Goal: Task Accomplishment & Management: Use online tool/utility

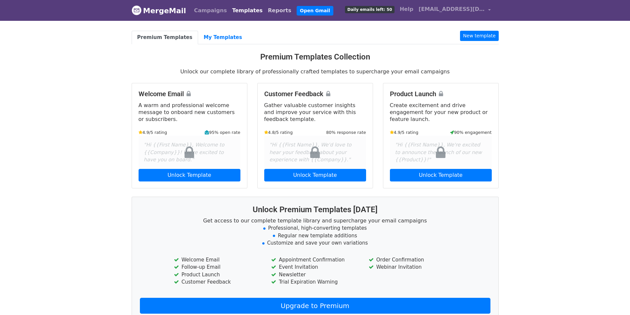
click at [265, 10] on link "Reports" at bounding box center [279, 10] width 29 height 13
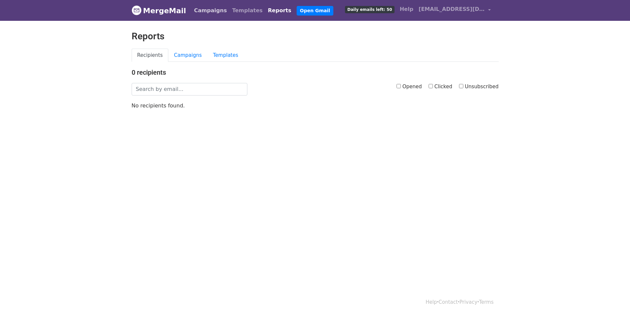
click at [205, 9] on link "Campaigns" at bounding box center [210, 10] width 38 height 13
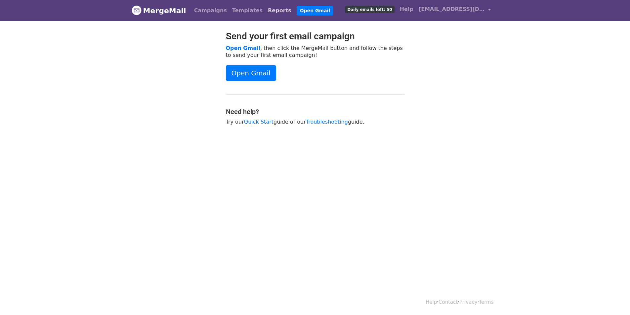
click at [265, 10] on link "Reports" at bounding box center [279, 10] width 29 height 13
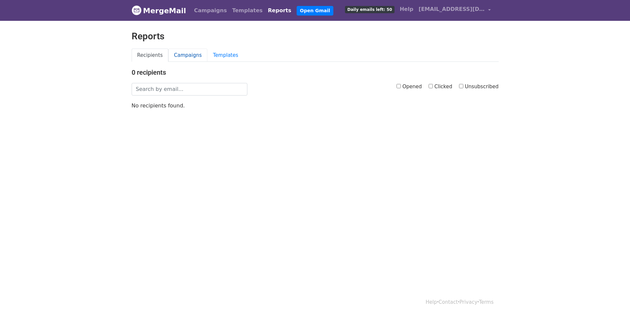
click at [187, 53] on link "Campaigns" at bounding box center [187, 56] width 39 height 14
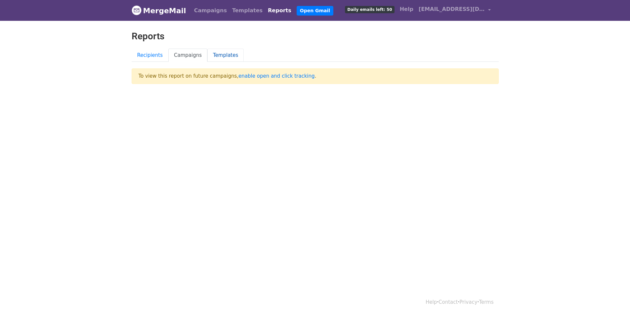
click at [217, 56] on link "Templates" at bounding box center [225, 56] width 36 height 14
click at [141, 58] on link "Recipients" at bounding box center [150, 56] width 37 height 14
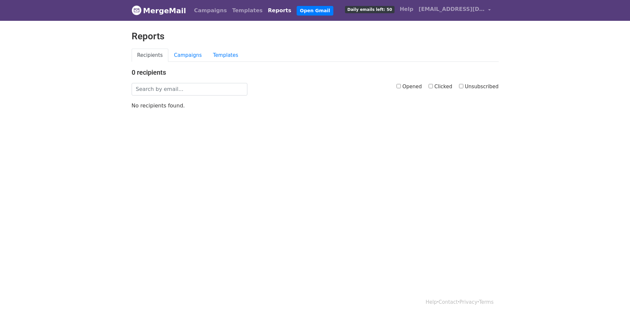
click at [145, 12] on link "MergeMail" at bounding box center [159, 11] width 55 height 14
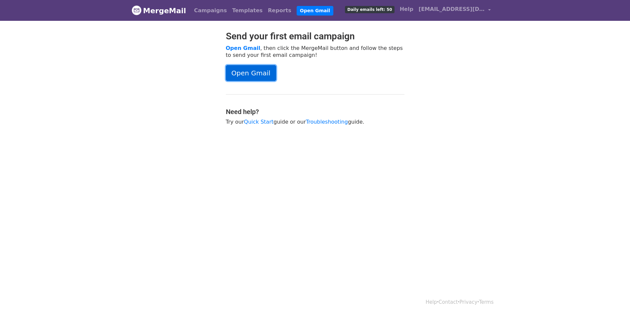
click at [243, 73] on link "Open Gmail" at bounding box center [251, 73] width 50 height 16
click at [254, 73] on link "Open Gmail" at bounding box center [251, 73] width 50 height 16
click at [251, 74] on link "Open Gmail" at bounding box center [251, 73] width 50 height 16
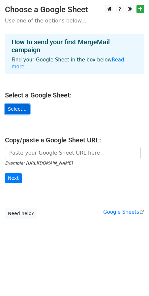
click at [19, 104] on link "Select..." at bounding box center [17, 109] width 25 height 10
click at [41, 160] on icon "Example: [URL][DOMAIN_NAME]" at bounding box center [39, 163] width 68 height 6
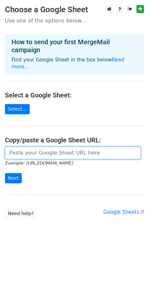
click at [40, 149] on input "url" at bounding box center [73, 153] width 136 height 13
paste input "[URL][DOMAIN_NAME]"
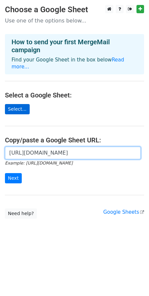
type input "[URL][DOMAIN_NAME]"
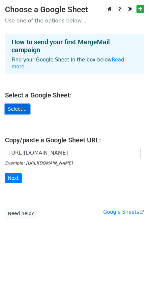
click at [18, 104] on link "Select..." at bounding box center [17, 109] width 25 height 10
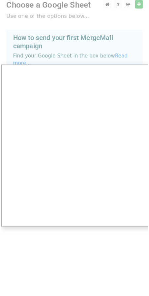
scroll to position [0, 0]
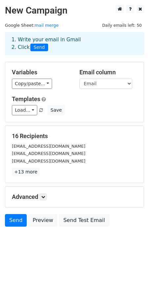
click at [27, 157] on div "quynhmai6989@gmail.com" at bounding box center [75, 161] width 136 height 8
click at [36, 155] on small "dolebaoduyen@gmail.com" at bounding box center [49, 153] width 74 height 5
click at [113, 84] on select "Tên Email" at bounding box center [106, 84] width 53 height 10
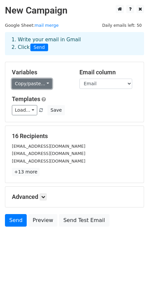
click at [39, 84] on link "Copy/paste..." at bounding box center [32, 84] width 40 height 10
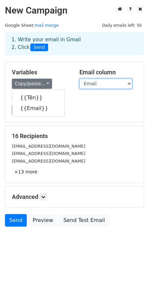
click at [125, 86] on select "Tên Email" at bounding box center [106, 84] width 53 height 10
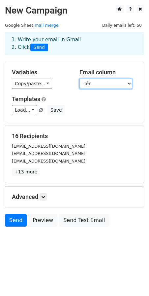
click at [80, 79] on select "Tên Email" at bounding box center [106, 84] width 53 height 10
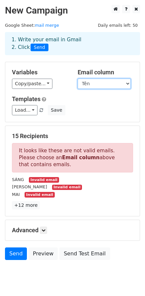
click at [113, 86] on select "Tên Email" at bounding box center [103, 84] width 53 height 10
select select "Email"
click at [77, 79] on select "Tên Email" at bounding box center [103, 84] width 53 height 10
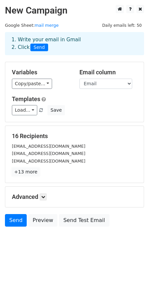
click at [22, 172] on link "+13 more" at bounding box center [26, 172] width 28 height 8
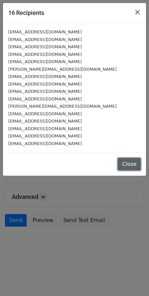
click at [134, 166] on button "Close" at bounding box center [129, 164] width 23 height 13
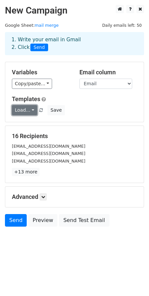
click at [29, 108] on link "Load..." at bounding box center [24, 110] width 25 height 10
click at [32, 109] on link "Load..." at bounding box center [24, 110] width 25 height 10
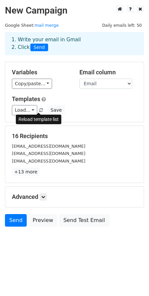
click at [39, 111] on span at bounding box center [41, 110] width 4 height 4
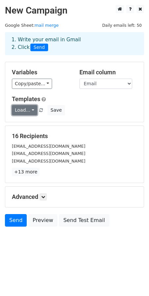
click at [32, 112] on link "Load..." at bounding box center [24, 110] width 25 height 10
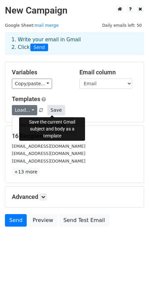
click at [51, 111] on button "Save" at bounding box center [56, 110] width 17 height 10
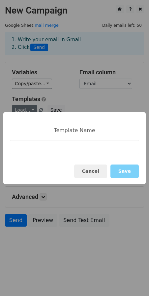
click at [51, 149] on input at bounding box center [75, 147] width 130 height 14
type input "SSV x FA"
click at [121, 169] on button "Save" at bounding box center [125, 172] width 28 height 14
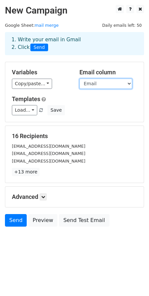
click at [102, 84] on select "Tên Email" at bounding box center [106, 84] width 53 height 10
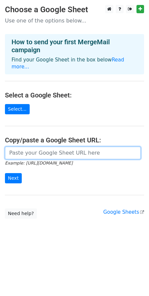
click at [48, 149] on input "url" at bounding box center [73, 153] width 136 height 13
paste input "[URL][DOMAIN_NAME]"
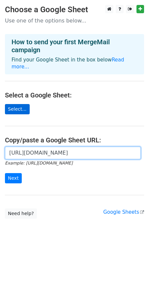
type input "[URL][DOMAIN_NAME]"
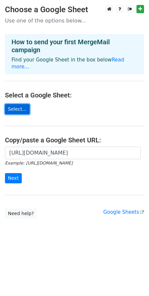
click at [17, 104] on link "Select..." at bounding box center [17, 109] width 25 height 10
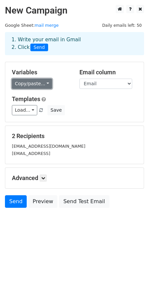
click at [44, 83] on link "Copy/paste..." at bounding box center [32, 84] width 40 height 10
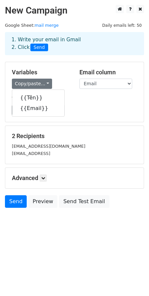
click at [100, 97] on h5 "Templates" at bounding box center [75, 99] width 126 height 7
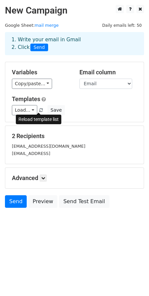
click at [39, 110] on span at bounding box center [41, 110] width 4 height 4
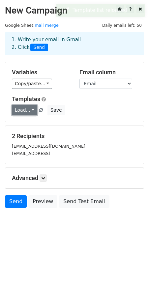
click at [31, 109] on link "Load..." at bounding box center [24, 110] width 25 height 10
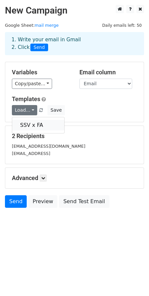
click at [33, 126] on link "SSV x FA" at bounding box center [38, 125] width 52 height 11
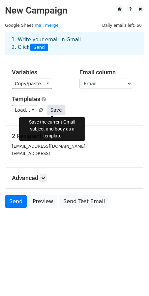
click at [55, 111] on button "Save" at bounding box center [56, 110] width 17 height 10
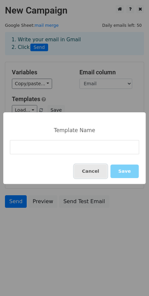
click at [91, 171] on button "Cancel" at bounding box center [90, 172] width 33 height 14
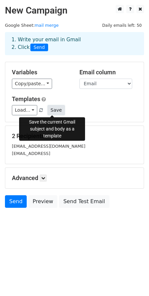
click at [54, 109] on button "Save" at bounding box center [56, 110] width 17 height 10
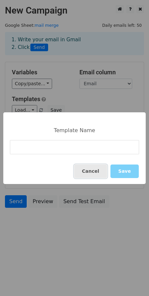
click at [89, 172] on button "Cancel" at bounding box center [90, 172] width 33 height 14
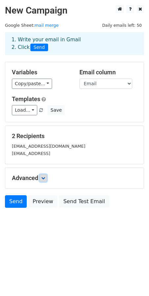
click at [43, 179] on icon at bounding box center [43, 178] width 4 height 4
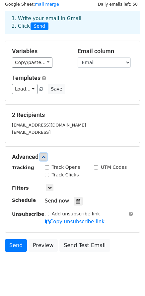
scroll to position [32, 0]
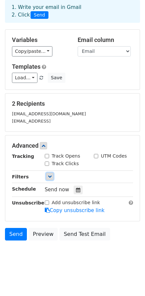
click at [49, 177] on icon at bounding box center [50, 177] width 4 height 4
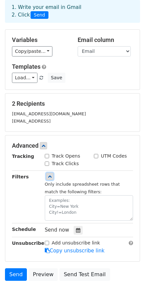
click at [49, 177] on icon at bounding box center [50, 177] width 4 height 4
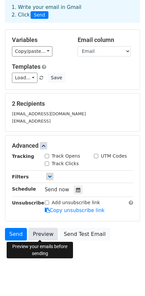
click at [37, 235] on link "Preview" at bounding box center [42, 234] width 29 height 13
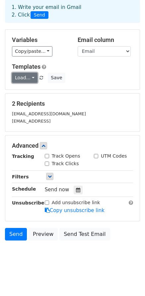
click at [30, 78] on link "Load..." at bounding box center [24, 78] width 25 height 10
click at [31, 92] on link "SSV x FA" at bounding box center [38, 93] width 52 height 11
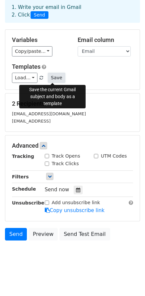
click at [58, 77] on button "Save" at bounding box center [56, 78] width 17 height 10
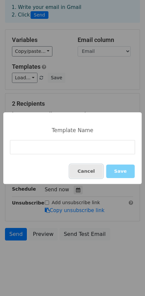
click at [91, 170] on button "Cancel" at bounding box center [85, 172] width 33 height 14
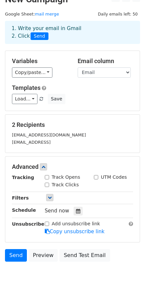
scroll to position [0, 0]
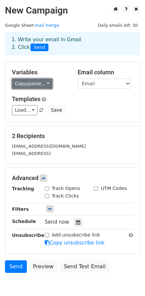
click at [41, 83] on link "Copy/paste..." at bounding box center [32, 84] width 40 height 10
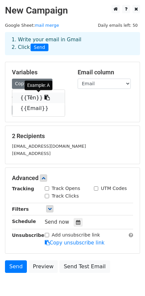
click at [28, 97] on link "{{Tên}}" at bounding box center [38, 98] width 52 height 11
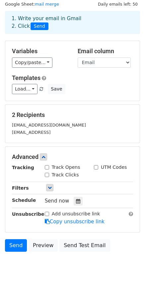
scroll to position [32, 0]
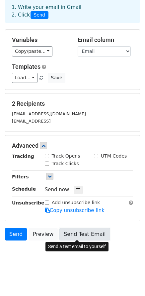
click at [73, 234] on link "Send Test Email" at bounding box center [84, 234] width 50 height 13
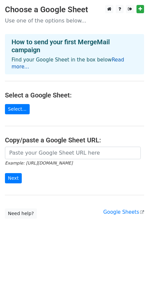
click at [111, 60] on link "Read more..." at bounding box center [68, 63] width 113 height 13
click at [15, 104] on link "Select..." at bounding box center [17, 109] width 25 height 10
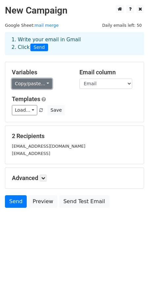
click at [43, 85] on link "Copy/paste..." at bounding box center [32, 84] width 40 height 10
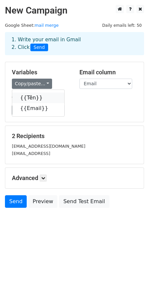
click at [30, 100] on link "{{Tên}}" at bounding box center [38, 98] width 52 height 11
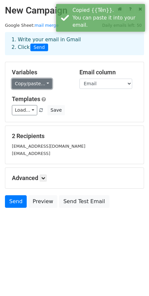
click at [34, 85] on link "Copy/paste..." at bounding box center [32, 84] width 40 height 10
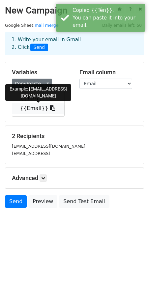
click at [29, 108] on link "{{Email}}" at bounding box center [38, 108] width 52 height 11
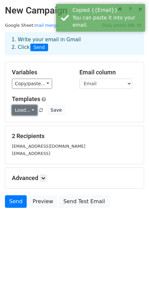
click at [28, 112] on link "Load..." at bounding box center [24, 110] width 25 height 10
click at [28, 123] on link "SSV x FA" at bounding box center [38, 125] width 52 height 11
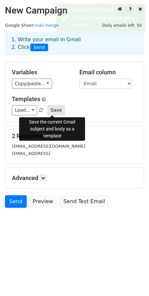
click at [57, 110] on button "Save" at bounding box center [56, 110] width 17 height 10
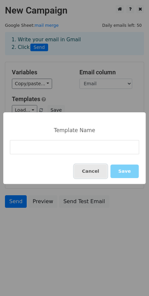
drag, startPoint x: 89, startPoint y: 168, endPoint x: 85, endPoint y: 161, distance: 8.7
click at [89, 168] on button "Cancel" at bounding box center [90, 172] width 33 height 14
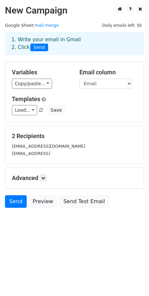
click at [54, 219] on body "New Campaign Daily emails left: 50 Google Sheet: mail merge 1. Write your email…" at bounding box center [74, 121] width 149 height 233
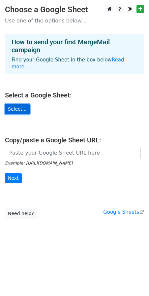
click at [18, 104] on link "Select..." at bounding box center [17, 109] width 25 height 10
click at [16, 104] on link "Select..." at bounding box center [17, 109] width 25 height 10
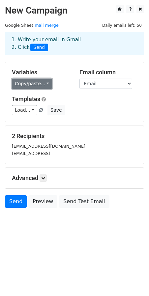
click at [45, 84] on link "Copy/paste..." at bounding box center [32, 84] width 40 height 10
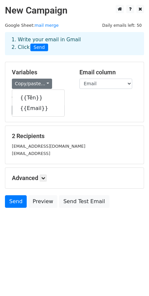
click at [90, 102] on h5 "Templates" at bounding box center [75, 99] width 126 height 7
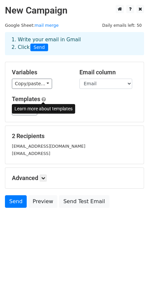
click at [45, 98] on span at bounding box center [44, 99] width 4 height 5
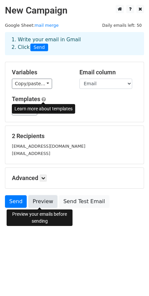
click at [45, 204] on link "Preview" at bounding box center [42, 201] width 29 height 13
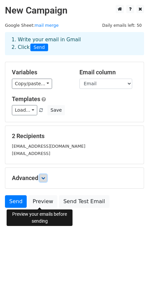
click at [45, 178] on icon at bounding box center [43, 178] width 4 height 4
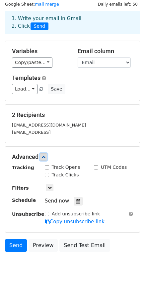
scroll to position [32, 0]
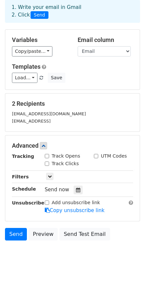
click at [48, 203] on input "Add unsubscribe link" at bounding box center [47, 203] width 4 height 4
click at [59, 203] on label "Add unsubscribe link" at bounding box center [76, 202] width 48 height 7
click at [49, 203] on input "Add unsubscribe link" at bounding box center [47, 203] width 4 height 4
checkbox input "false"
click at [49, 178] on icon at bounding box center [50, 177] width 4 height 4
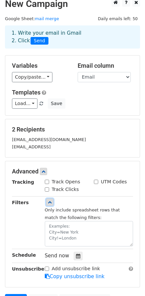
scroll to position [73, 0]
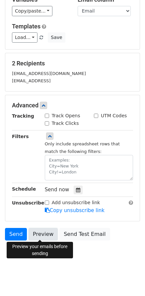
click at [39, 235] on link "Preview" at bounding box center [42, 234] width 29 height 13
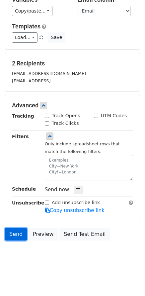
click at [13, 233] on link "Send" at bounding box center [16, 234] width 22 height 13
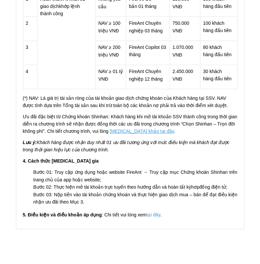
scroll to position [658, 0]
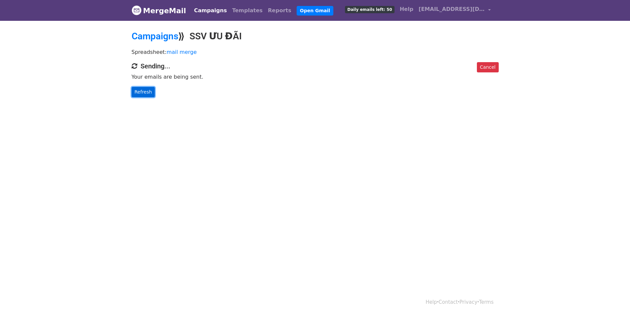
click at [145, 95] on link "Refresh" at bounding box center [143, 92] width 23 height 10
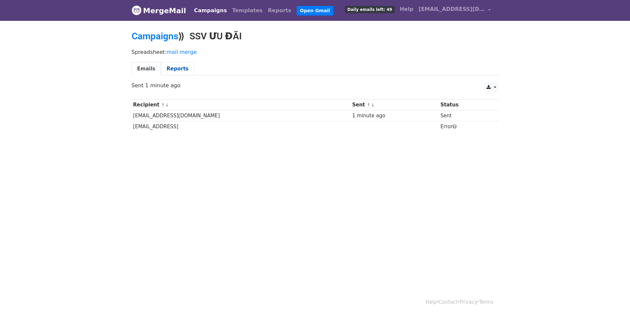
click at [176, 67] on link "Reports" at bounding box center [177, 69] width 33 height 14
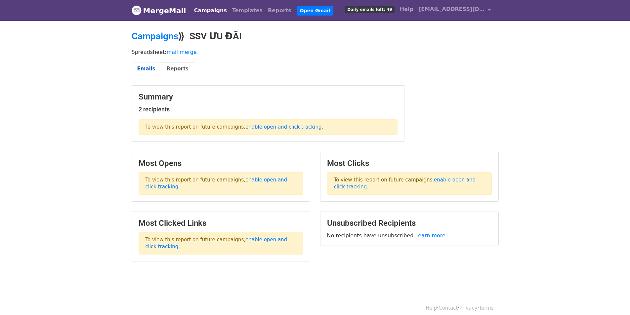
click at [141, 67] on link "Emails" at bounding box center [146, 69] width 29 height 14
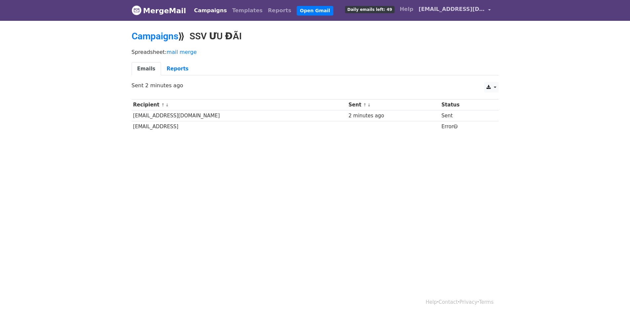
click at [436, 9] on span "[EMAIL_ADDRESS][DOMAIN_NAME]" at bounding box center [452, 9] width 66 height 8
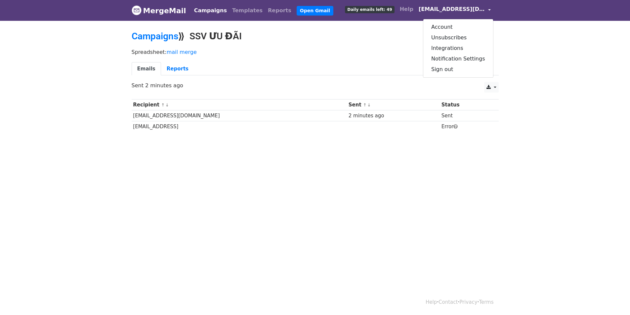
click at [161, 12] on link "MergeMail" at bounding box center [159, 11] width 55 height 14
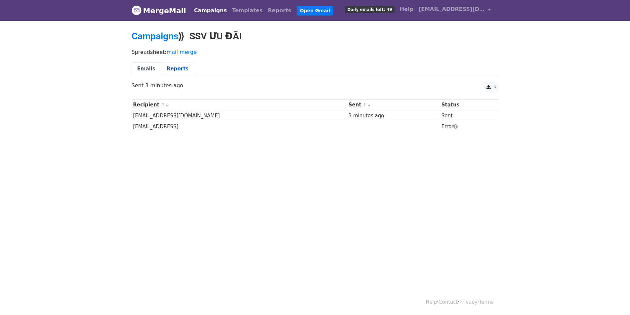
click at [169, 69] on link "Reports" at bounding box center [177, 69] width 33 height 14
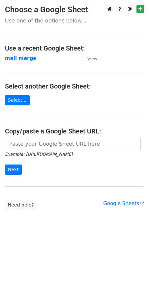
click at [34, 22] on p "Use one of the options below..." at bounding box center [75, 20] width 140 height 7
click at [49, 21] on p "Use one of the options below..." at bounding box center [75, 20] width 140 height 7
click at [75, 21] on p "Use one of the options below..." at bounding box center [75, 20] width 140 height 7
click at [18, 100] on link "Select..." at bounding box center [17, 100] width 25 height 10
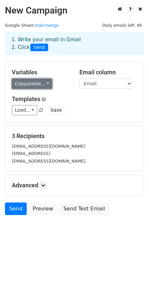
click at [46, 84] on link "Copy/paste..." at bounding box center [32, 84] width 40 height 10
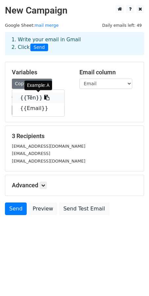
click at [22, 98] on link "{{Tên}}" at bounding box center [38, 98] width 52 height 11
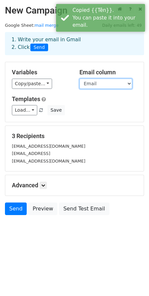
click at [105, 86] on select "Tên Email" at bounding box center [106, 84] width 53 height 10
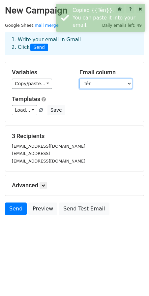
click at [80, 79] on select "Tên Email" at bounding box center [106, 84] width 53 height 10
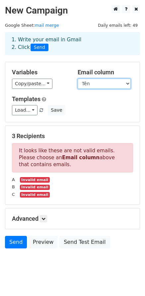
click at [95, 84] on select "Tên Email" at bounding box center [103, 84] width 53 height 10
select select "Email"
click at [77, 79] on select "Tên Email" at bounding box center [103, 84] width 53 height 10
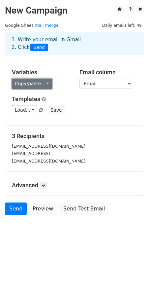
click at [31, 82] on link "Copy/paste..." at bounding box center [32, 84] width 40 height 10
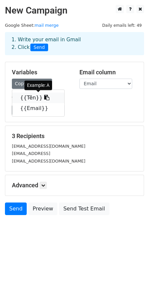
click at [29, 95] on link "{{Tên}}" at bounding box center [38, 98] width 52 height 11
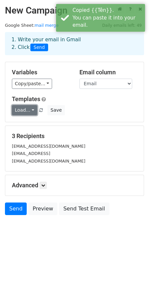
click at [25, 109] on link "Load..." at bounding box center [24, 110] width 25 height 10
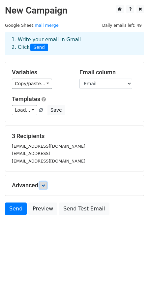
click at [41, 185] on link at bounding box center [43, 185] width 7 height 7
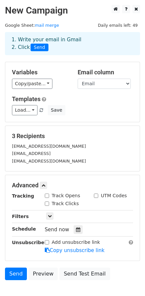
click at [49, 196] on input "Track Opens" at bounding box center [47, 196] width 4 height 4
click at [49, 195] on input "Track Opens" at bounding box center [47, 196] width 4 height 4
checkbox input "false"
click at [47, 203] on input "Track Clicks" at bounding box center [47, 204] width 4 height 4
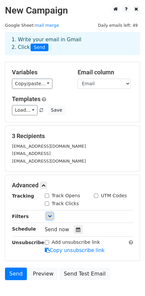
click at [50, 217] on icon at bounding box center [50, 216] width 4 height 4
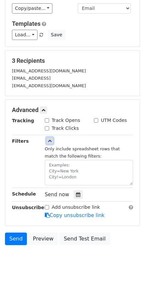
scroll to position [80, 0]
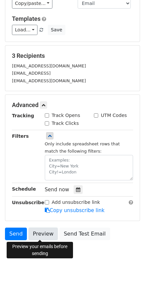
click at [45, 233] on link "Preview" at bounding box center [42, 234] width 29 height 13
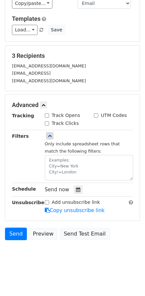
click at [46, 124] on input "Track Clicks" at bounding box center [47, 123] width 4 height 4
checkbox input "true"
click at [47, 115] on input "Track Opens" at bounding box center [47, 115] width 4 height 4
checkbox input "true"
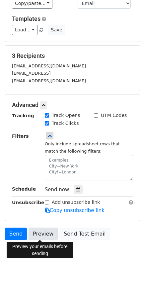
click at [39, 232] on link "Preview" at bounding box center [42, 234] width 29 height 13
click at [43, 236] on link "Preview" at bounding box center [42, 234] width 29 height 13
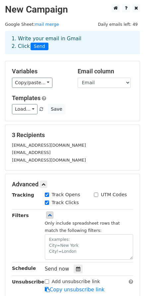
scroll to position [0, 0]
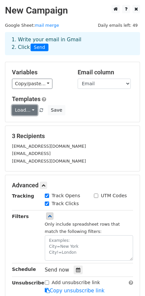
click at [28, 111] on link "Load..." at bounding box center [24, 110] width 25 height 10
click at [28, 124] on link "SSV x FA" at bounding box center [38, 125] width 52 height 11
click at [32, 112] on link "Load..." at bounding box center [24, 110] width 25 height 10
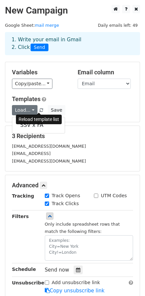
click at [39, 110] on span at bounding box center [41, 110] width 4 height 4
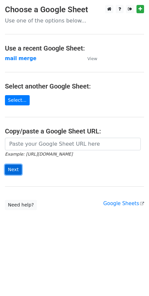
click at [14, 171] on input "Next" at bounding box center [13, 170] width 17 height 10
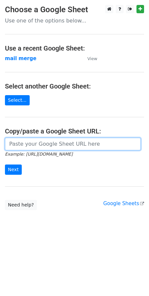
click at [41, 145] on input "url" at bounding box center [73, 144] width 136 height 13
paste input "https://docs.google.com/spreadsheets/d/1Fj6p2rAmYWBEkslHrkm2wOlVXKtb7XaxesVUeCY…"
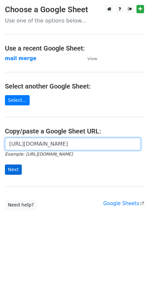
type input "https://docs.google.com/spreadsheets/d/1Fj6p2rAmYWBEkslHrkm2wOlVXKtb7XaxesVUeCY…"
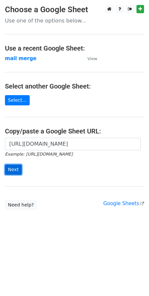
click at [15, 167] on input "Next" at bounding box center [13, 170] width 17 height 10
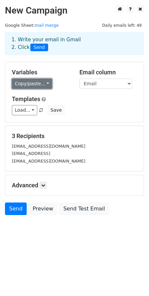
click at [37, 84] on link "Copy/paste..." at bounding box center [32, 84] width 40 height 10
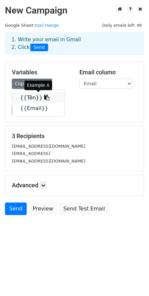
click at [29, 98] on link "{{Tên}}" at bounding box center [38, 98] width 52 height 11
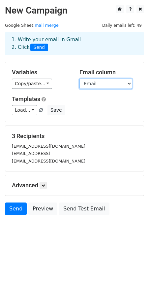
click at [101, 85] on select "Tên Email" at bounding box center [106, 84] width 53 height 10
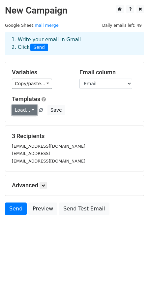
click at [21, 109] on link "Load..." at bounding box center [24, 110] width 25 height 10
click at [21, 107] on link "Load..." at bounding box center [24, 110] width 25 height 10
click at [24, 126] on link "SSV x FA" at bounding box center [38, 125] width 52 height 11
click at [31, 111] on link "Load..." at bounding box center [24, 110] width 25 height 10
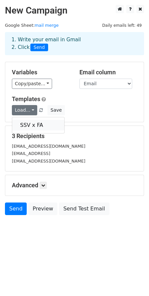
click at [36, 125] on link "SSV x FA" at bounding box center [38, 125] width 52 height 11
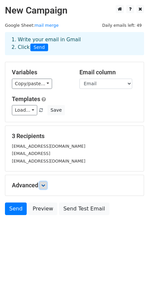
click at [47, 187] on link at bounding box center [43, 185] width 7 height 7
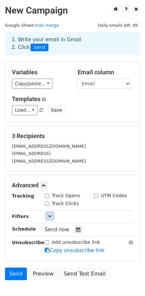
click at [50, 218] on icon at bounding box center [50, 216] width 4 height 4
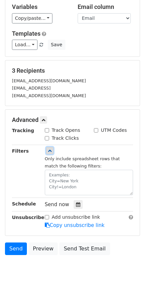
scroll to position [66, 0]
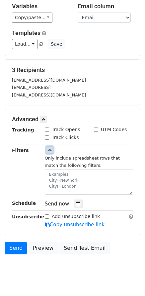
click at [51, 152] on icon at bounding box center [50, 150] width 4 height 4
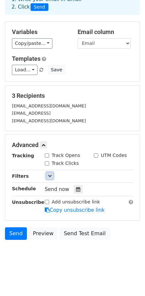
scroll to position [40, 0]
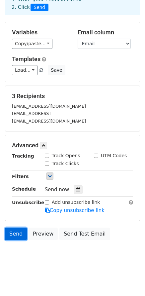
click at [14, 234] on link "Send" at bounding box center [16, 234] width 22 height 13
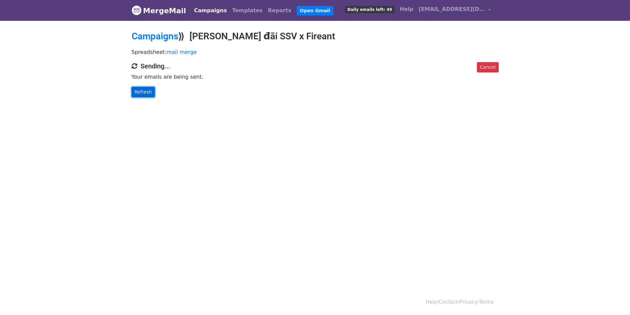
click at [146, 94] on link "Refresh" at bounding box center [143, 92] width 23 height 10
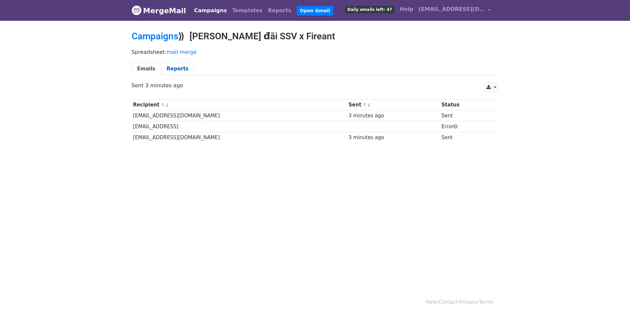
click at [170, 69] on link "Reports" at bounding box center [177, 69] width 33 height 14
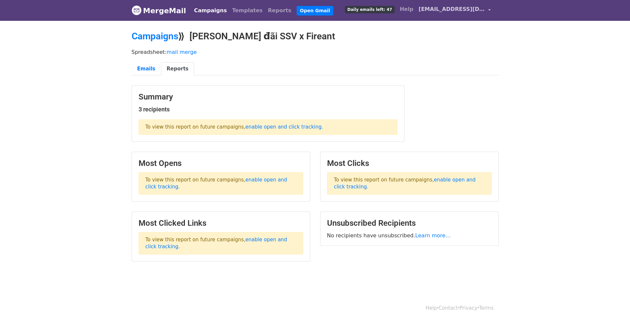
click at [444, 9] on span "[EMAIL_ADDRESS][DOMAIN_NAME]" at bounding box center [452, 9] width 66 height 8
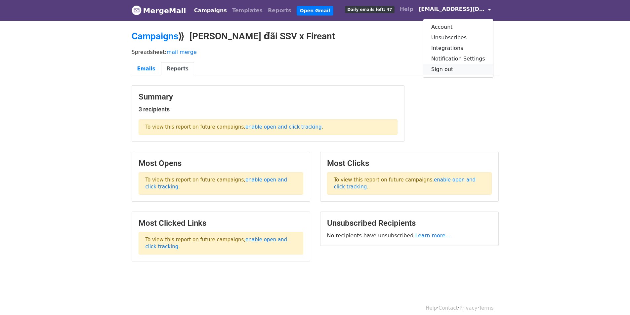
click at [448, 71] on link "Sign out" at bounding box center [458, 69] width 70 height 11
